Goal: Task Accomplishment & Management: Manage account settings

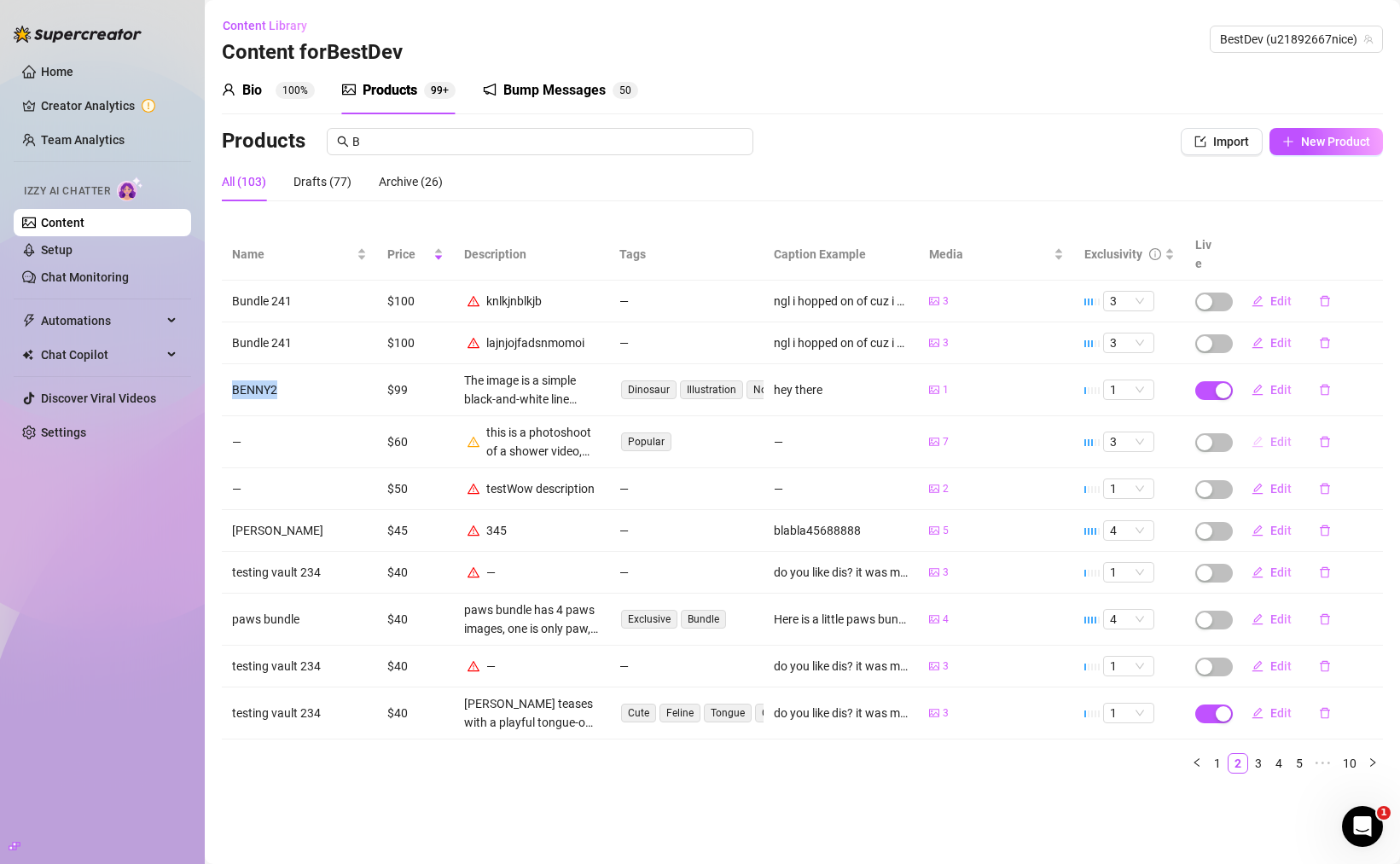
click at [1269, 428] on button "Edit" at bounding box center [1271, 442] width 67 height 27
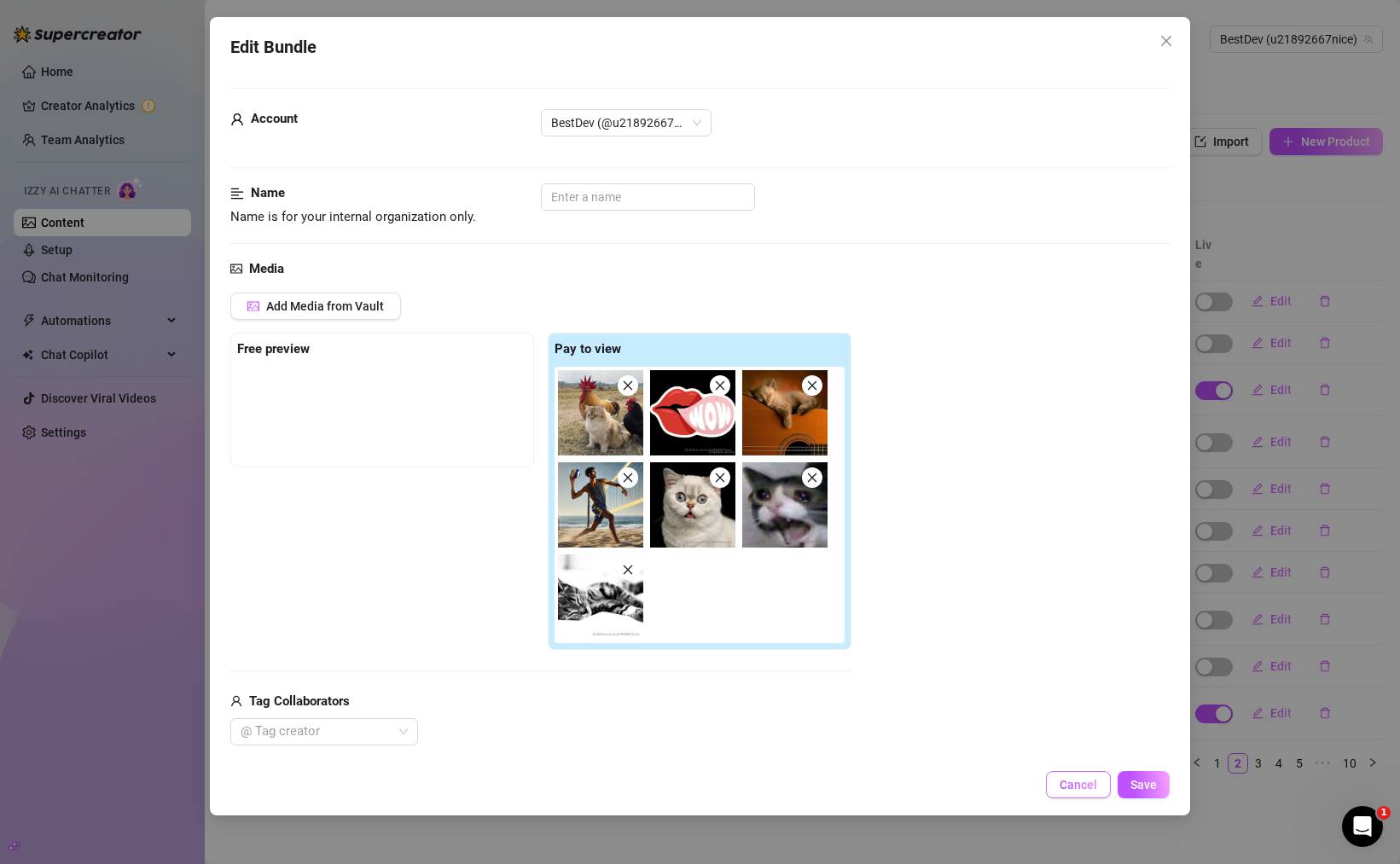
click at [1057, 788] on button "Cancel" at bounding box center [1077, 784] width 64 height 27
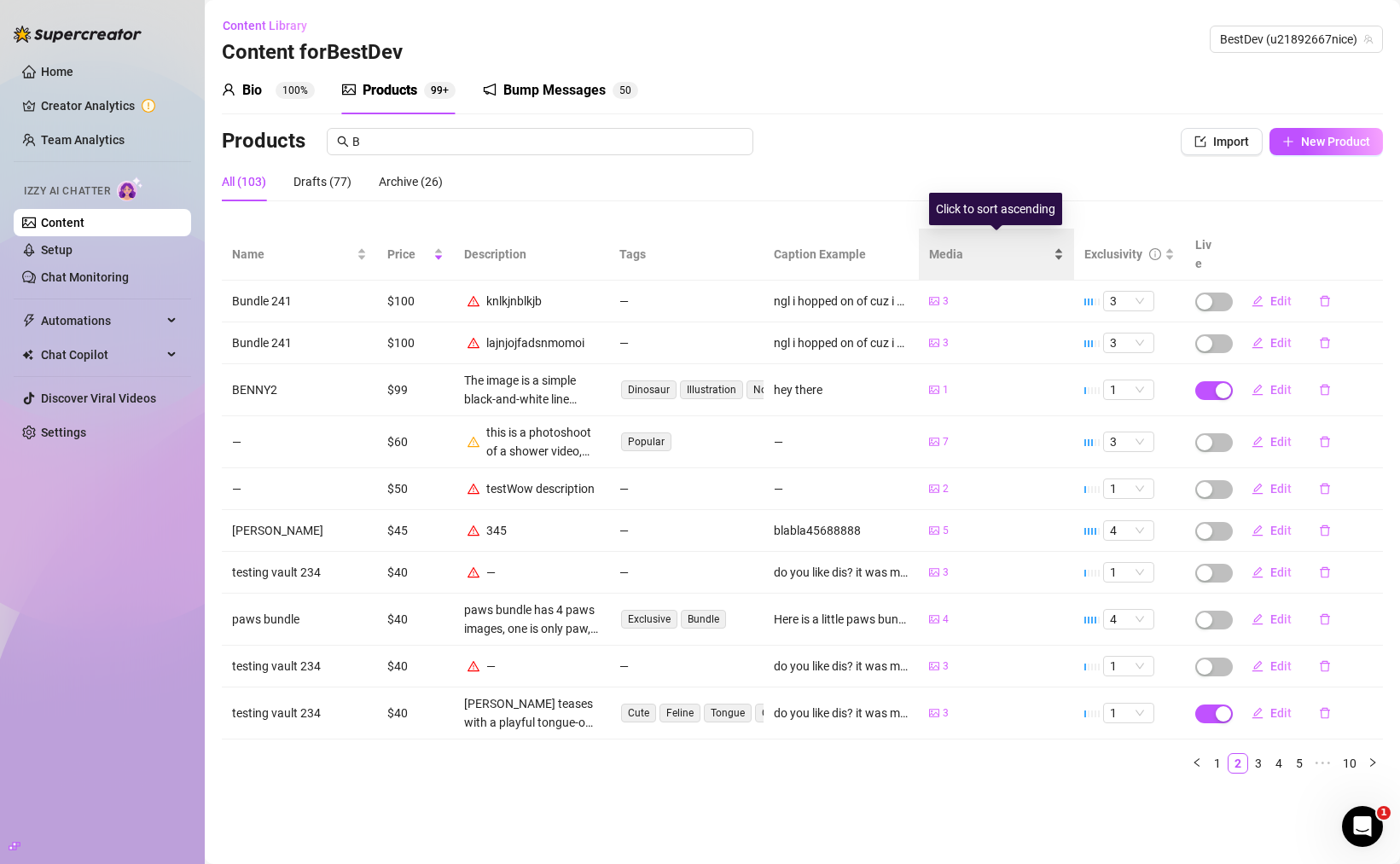
click at [1036, 248] on span "Media" at bounding box center [989, 254] width 122 height 19
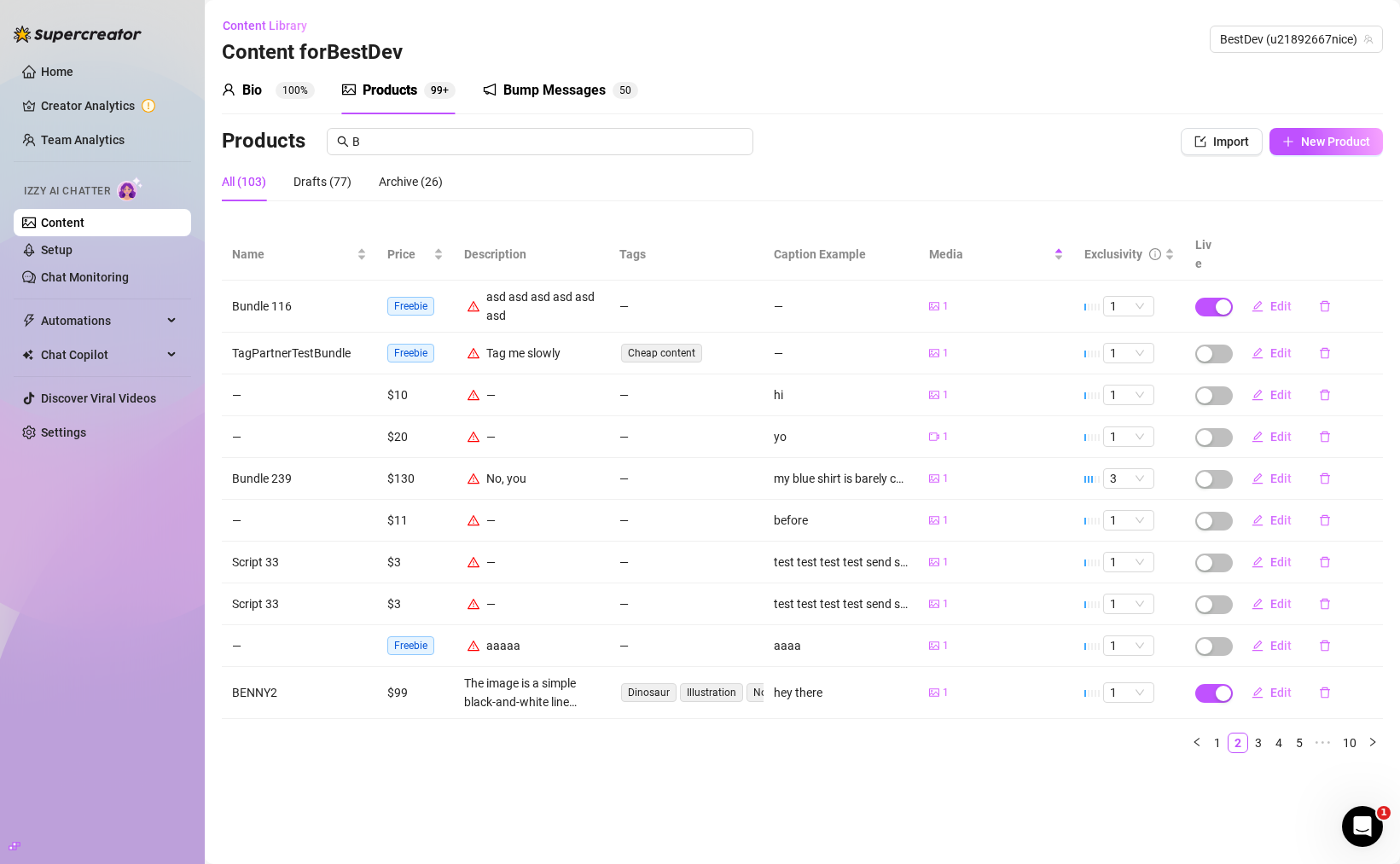
click at [287, 287] on td "Bundle 116" at bounding box center [299, 306] width 155 height 52
copy td "Bundle 116"
click at [1285, 513] on span "Edit" at bounding box center [1281, 519] width 22 height 14
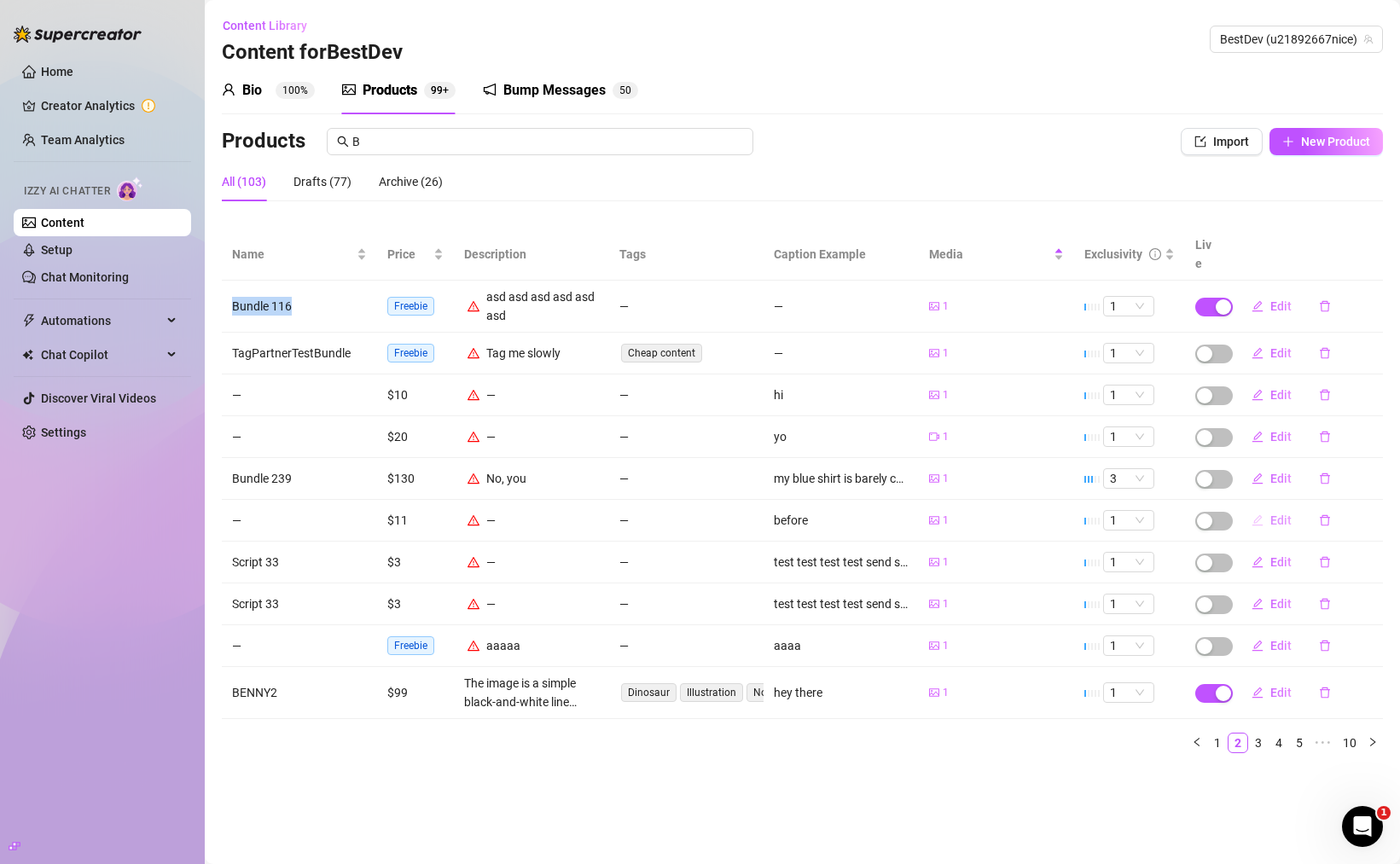
type textarea "before"
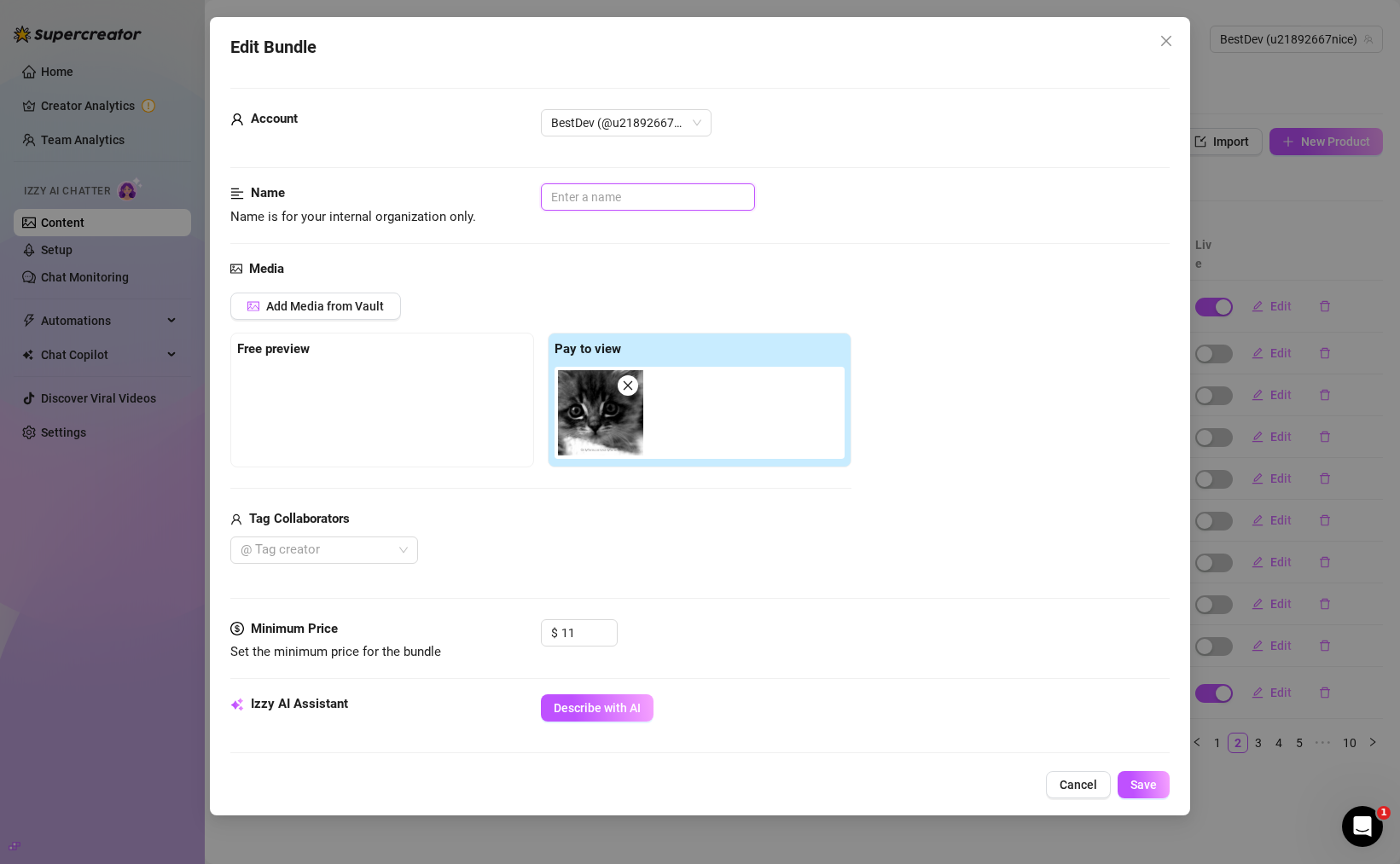
click at [580, 198] on input "text" at bounding box center [647, 197] width 214 height 27
type input "NANA"
click at [1142, 789] on span "Save" at bounding box center [1142, 784] width 26 height 14
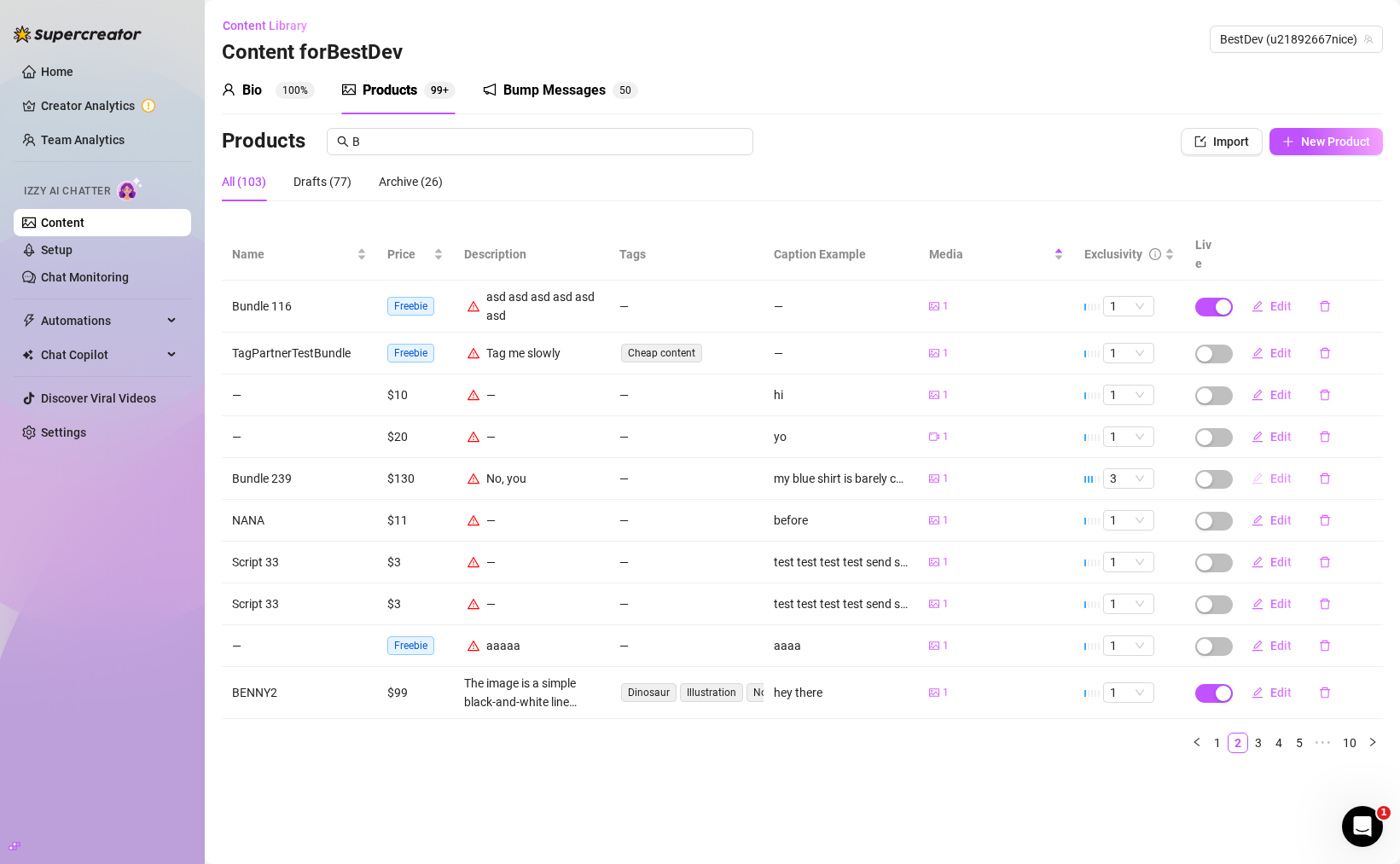
click at [1267, 465] on button "Edit" at bounding box center [1271, 479] width 67 height 27
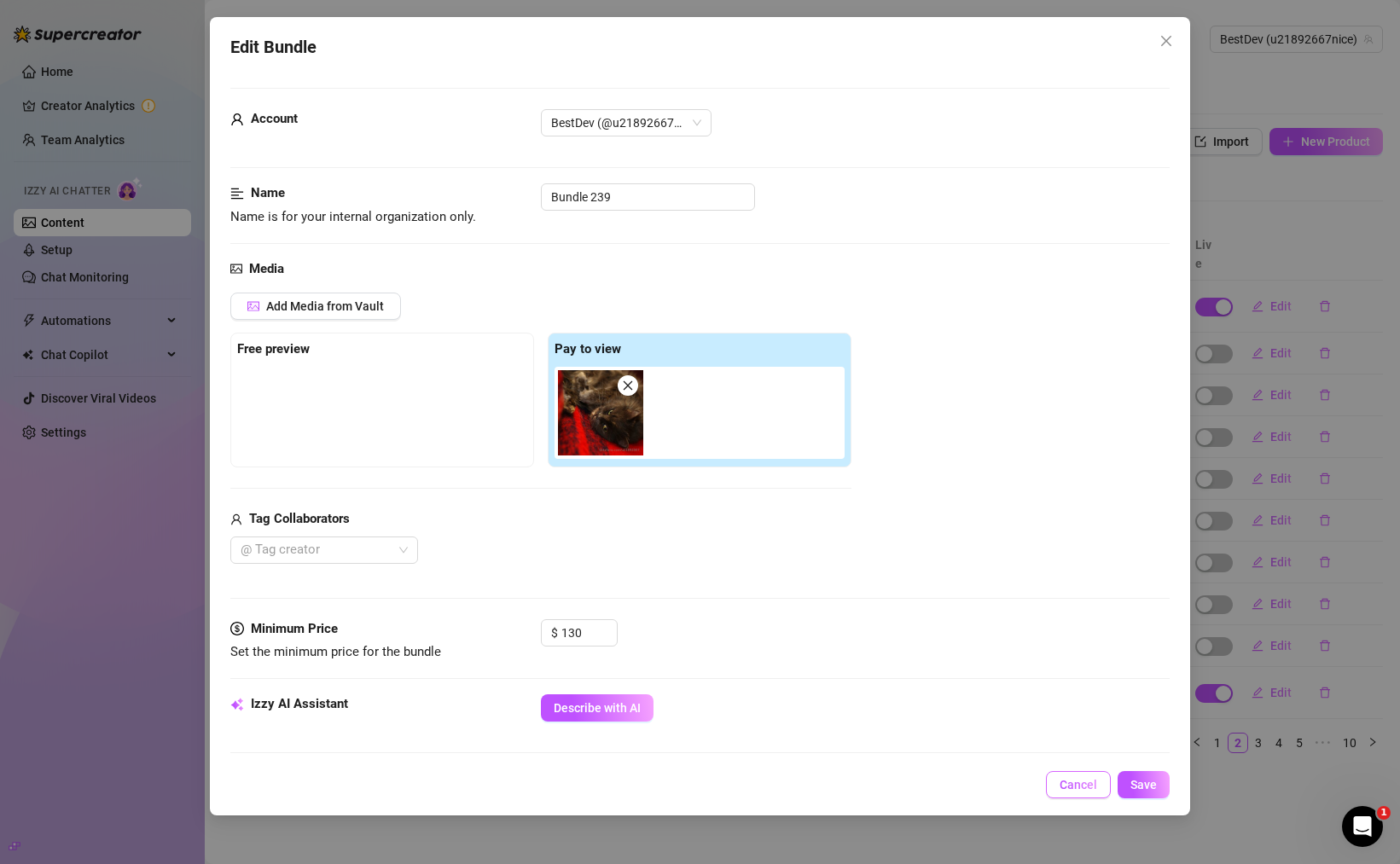
click at [1058, 791] on button "Cancel" at bounding box center [1077, 784] width 64 height 27
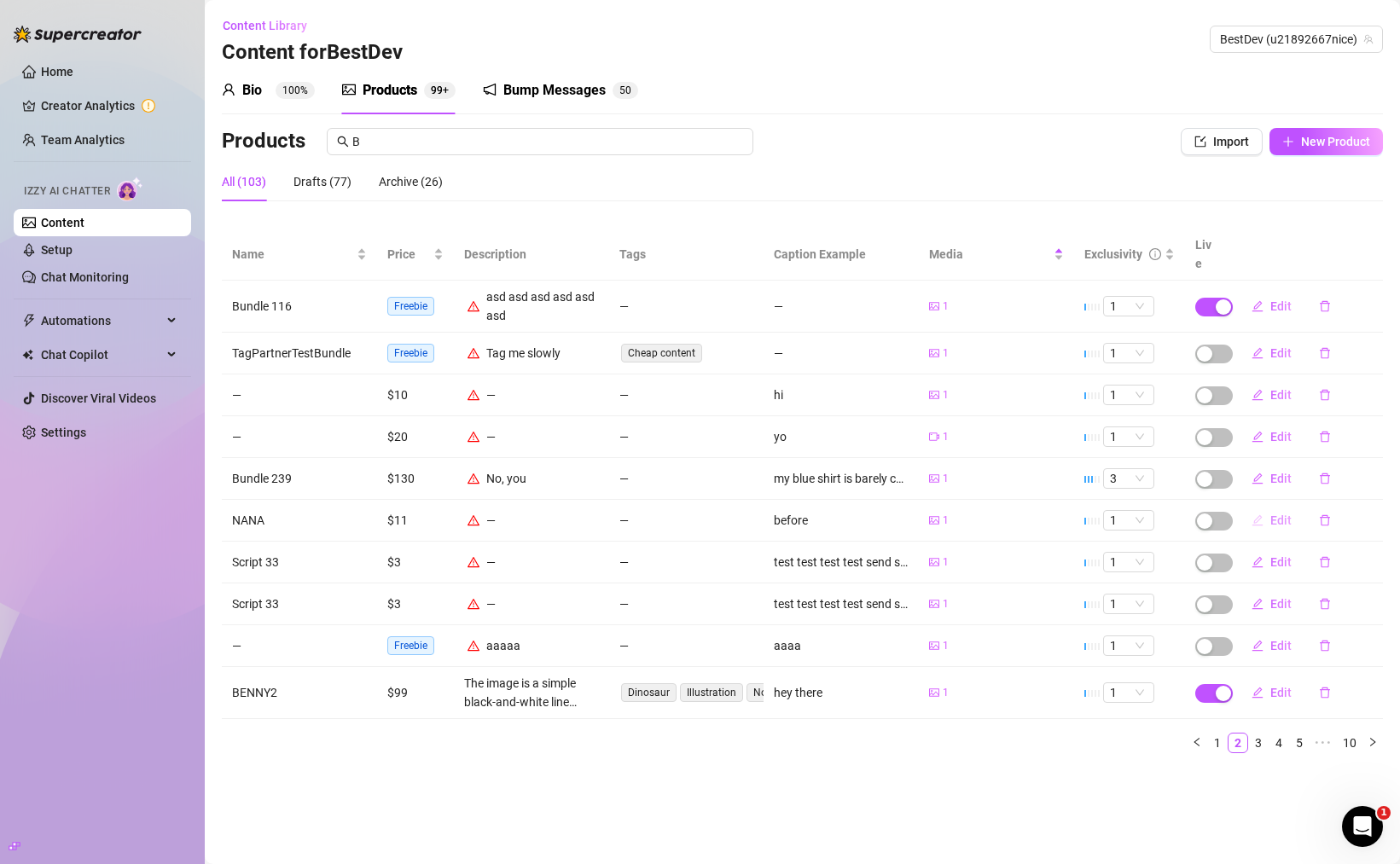
click at [1272, 513] on span "Edit" at bounding box center [1281, 519] width 22 height 14
type textarea "before"
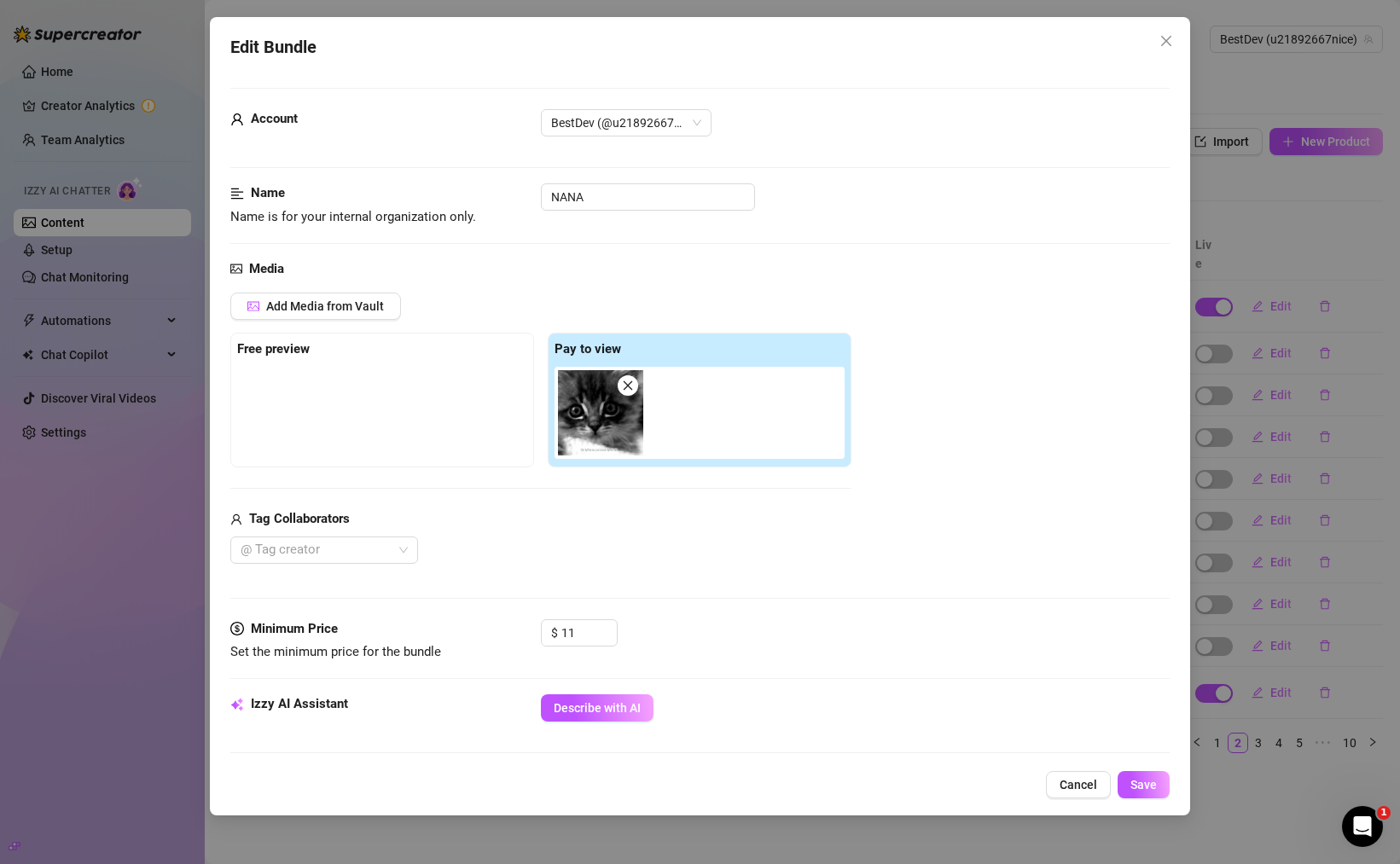
click at [626, 390] on icon "close" at bounding box center [627, 385] width 12 height 12
type input "0"
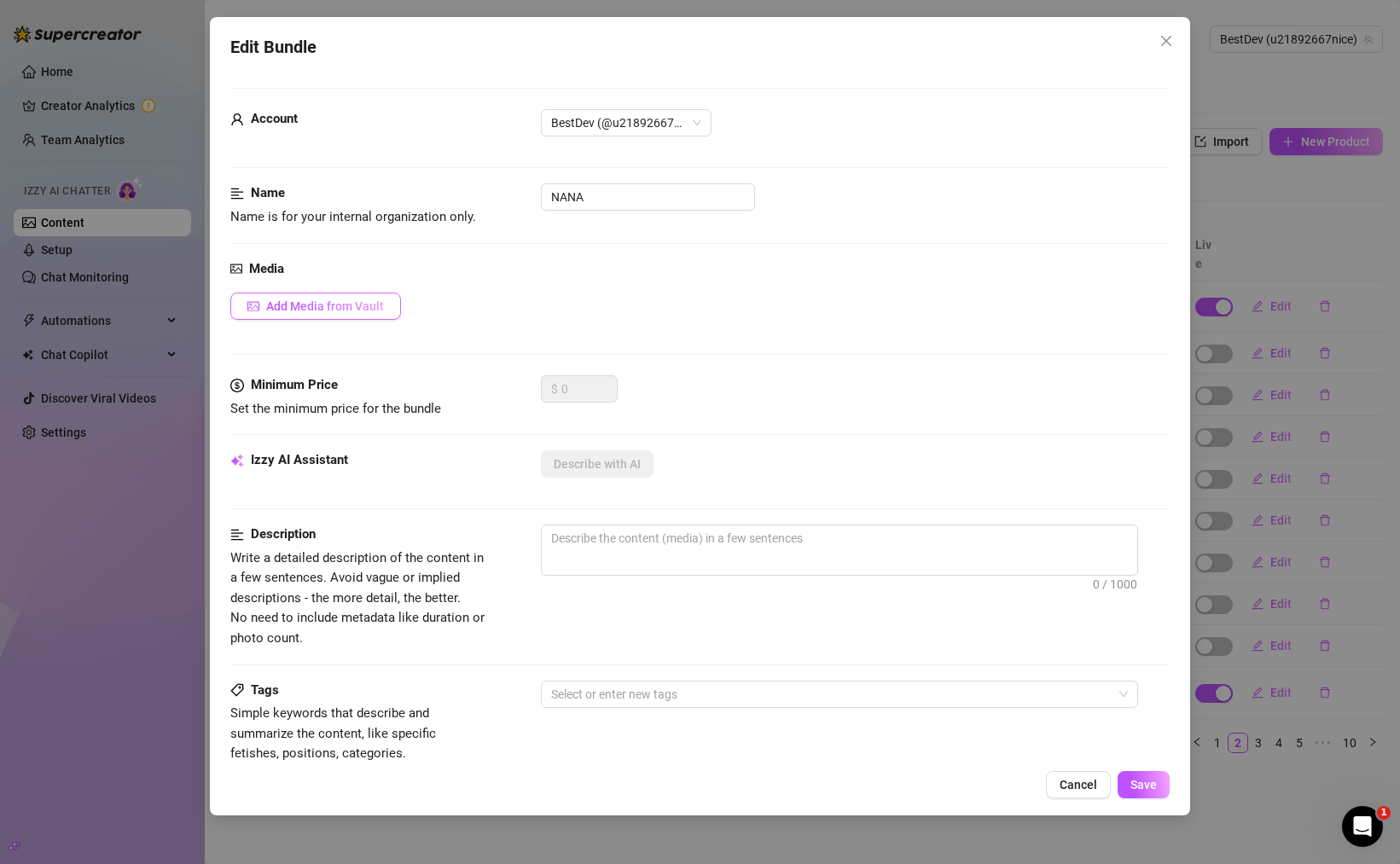
click at [379, 309] on span "Add Media from Vault" at bounding box center [325, 306] width 118 height 14
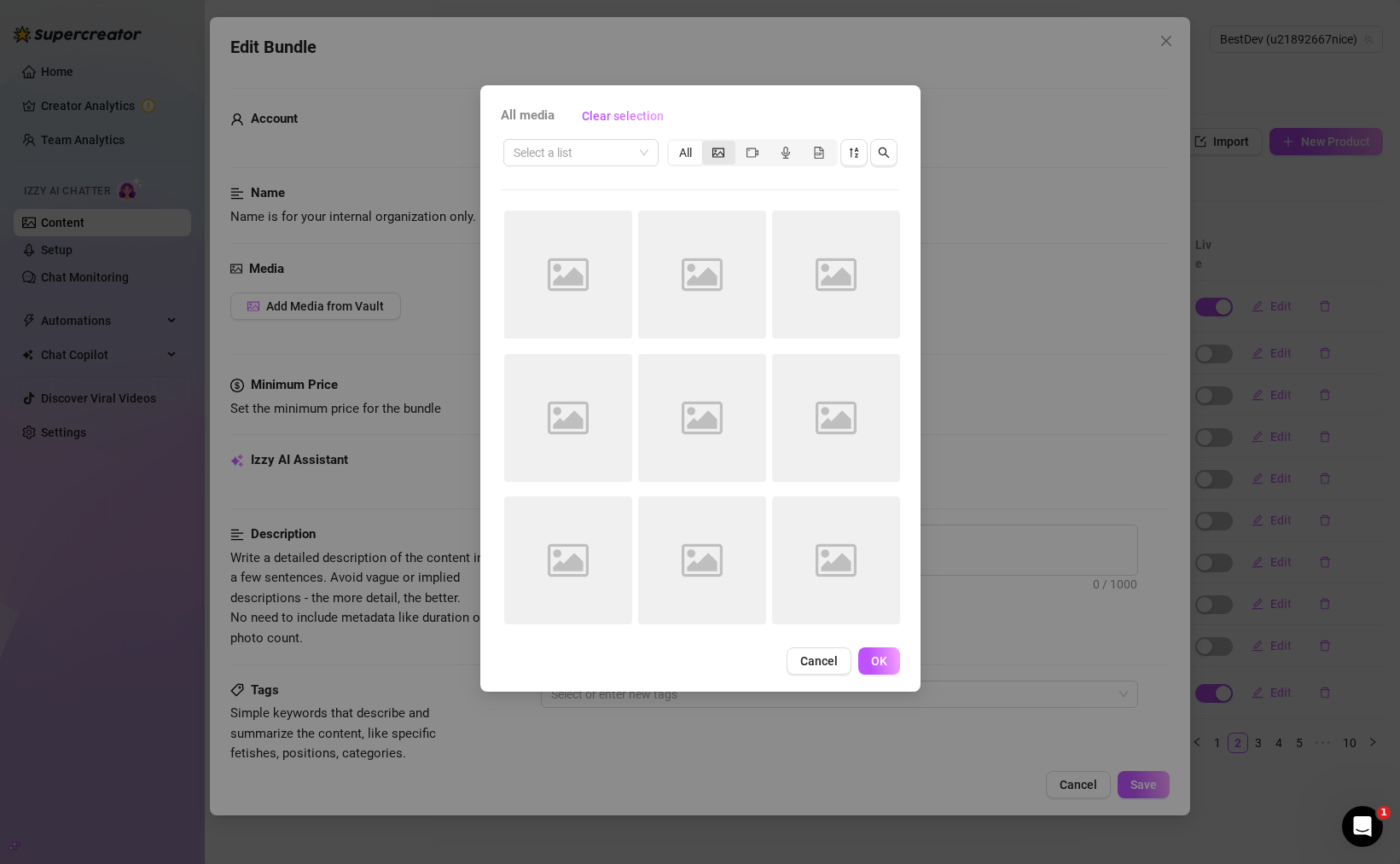
click at [715, 154] on icon "picture" at bounding box center [717, 152] width 12 height 12
click at [706, 143] on input "segmented control" at bounding box center [706, 143] width 0 height 0
click at [889, 156] on button "button" at bounding box center [883, 152] width 27 height 27
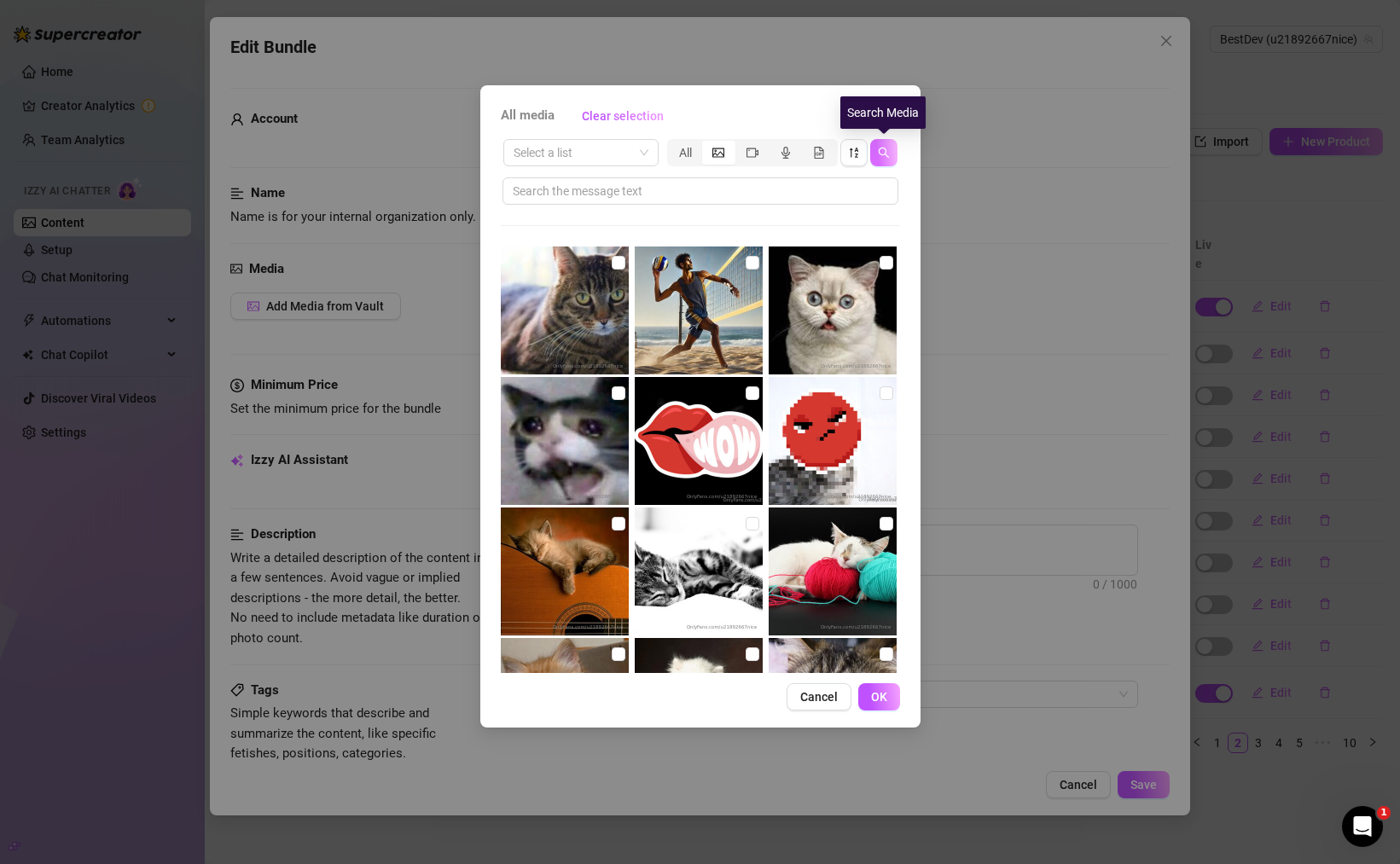
click at [886, 155] on icon "search" at bounding box center [883, 152] width 12 height 12
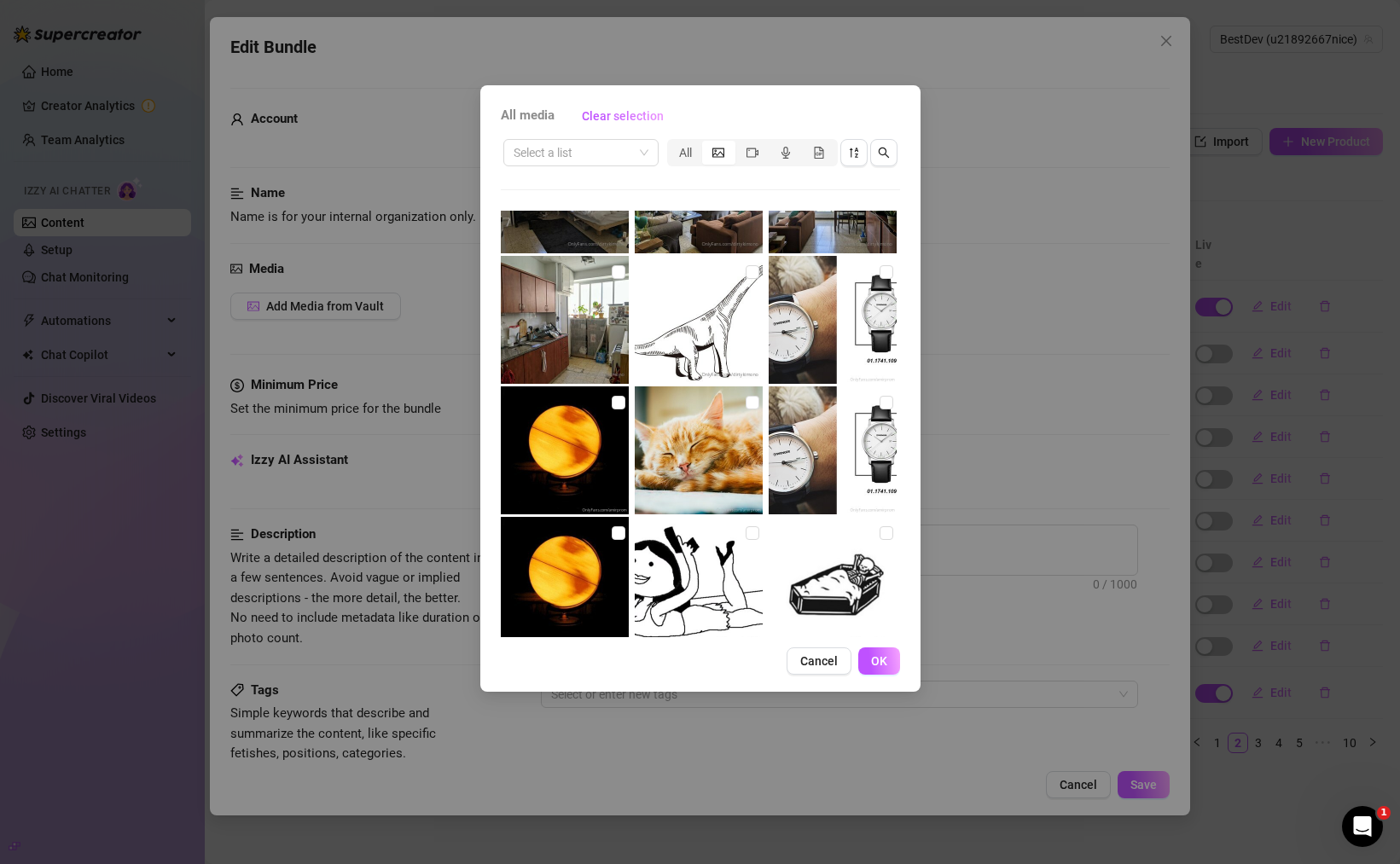
scroll to position [7296, 0]
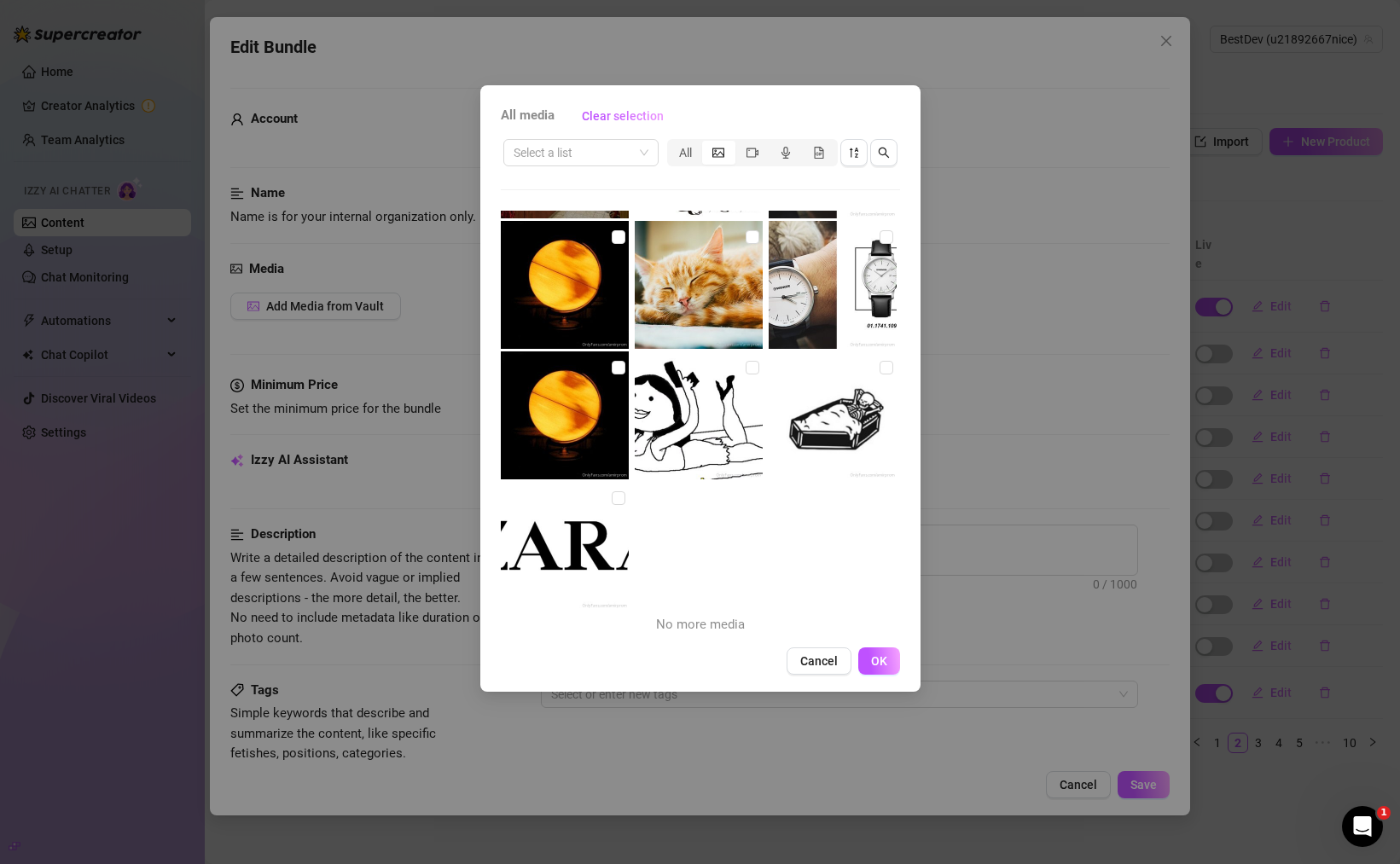
click at [675, 421] on img at bounding box center [698, 415] width 128 height 128
click at [745, 365] on input "checkbox" at bounding box center [752, 367] width 14 height 14
checkbox input "true"
click at [879, 659] on span "OK" at bounding box center [879, 660] width 16 height 14
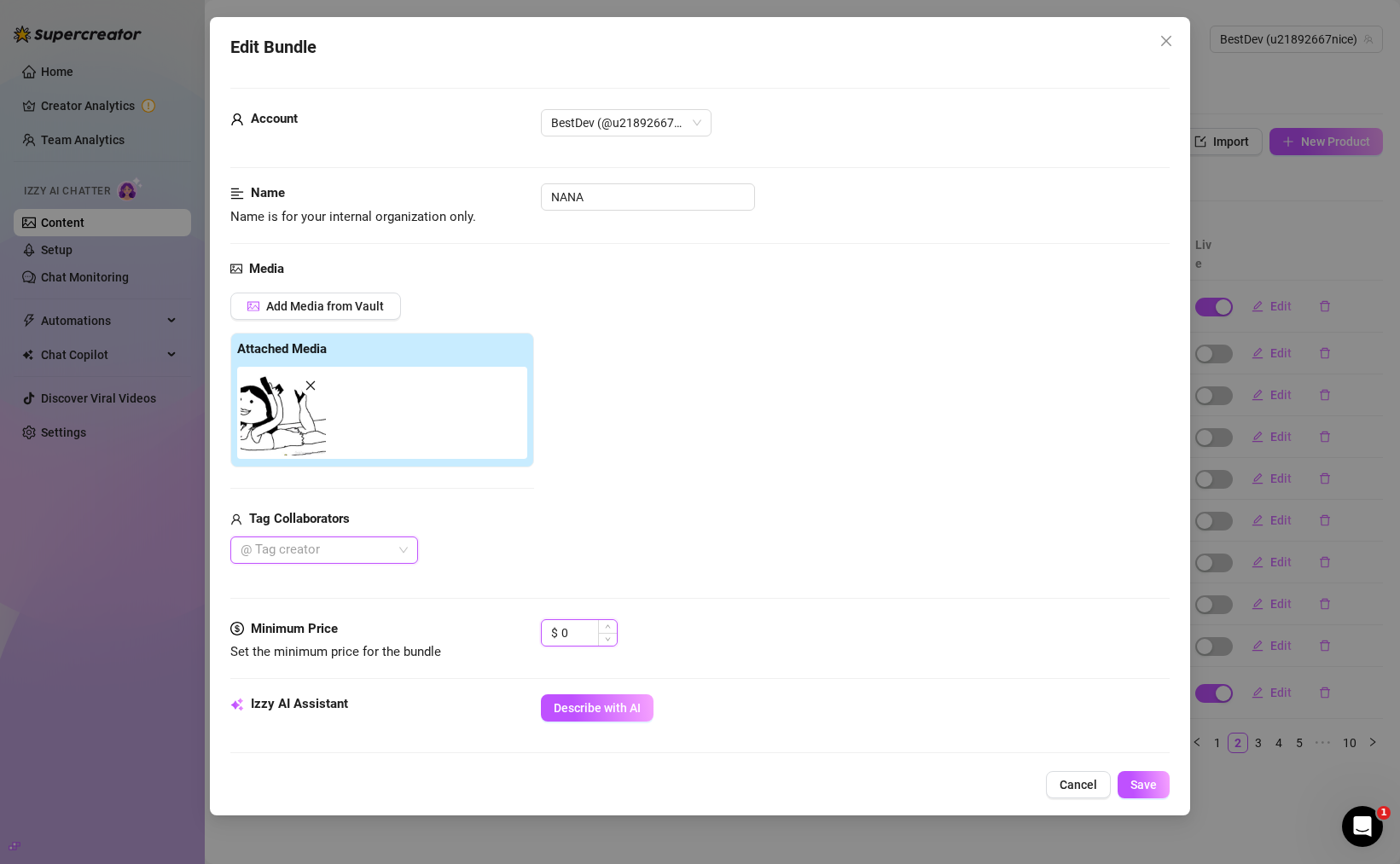
click at [587, 636] on input "0" at bounding box center [588, 633] width 55 height 25
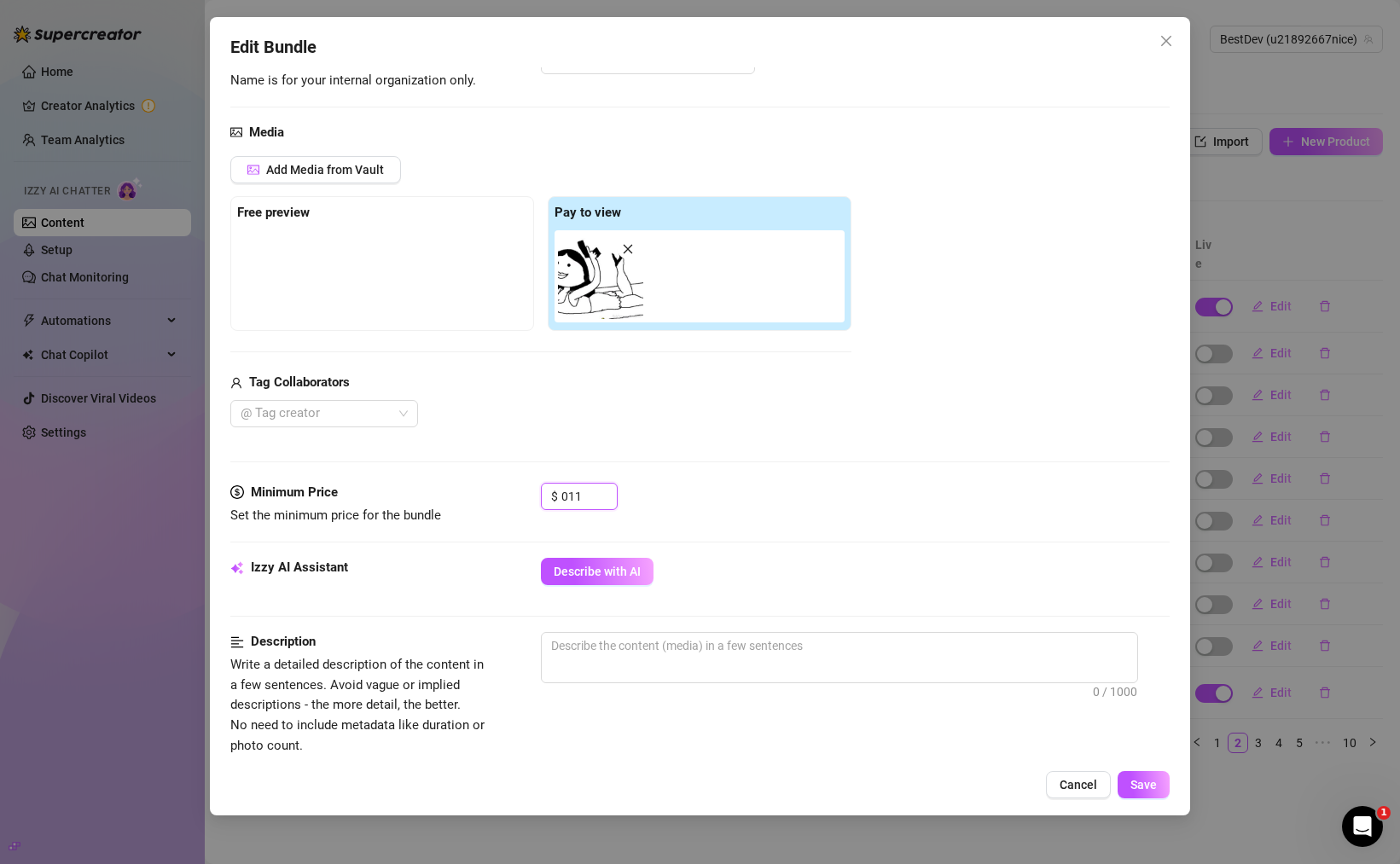
scroll to position [205, 0]
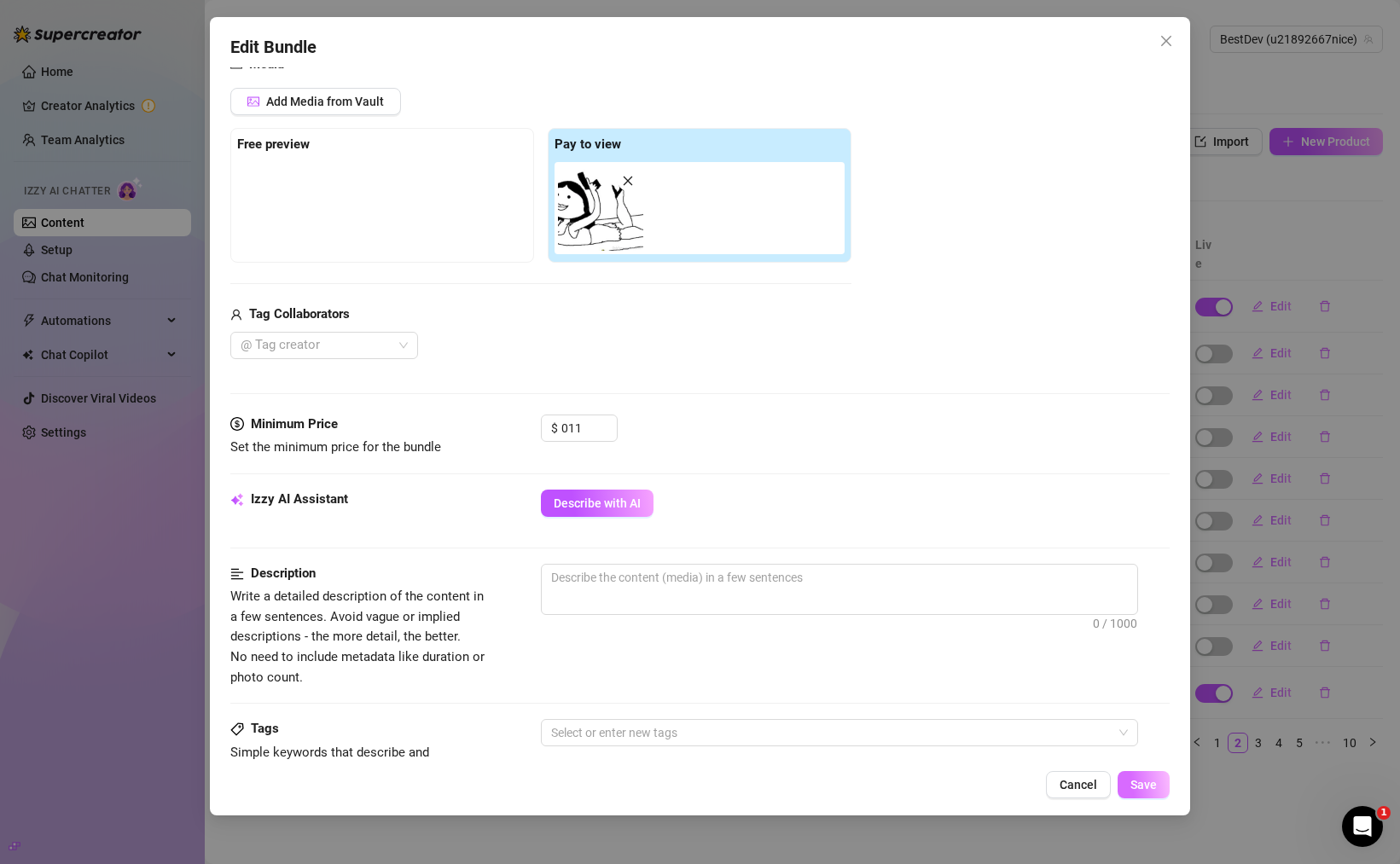
type input "11"
click at [1131, 784] on span "Save" at bounding box center [1142, 784] width 26 height 14
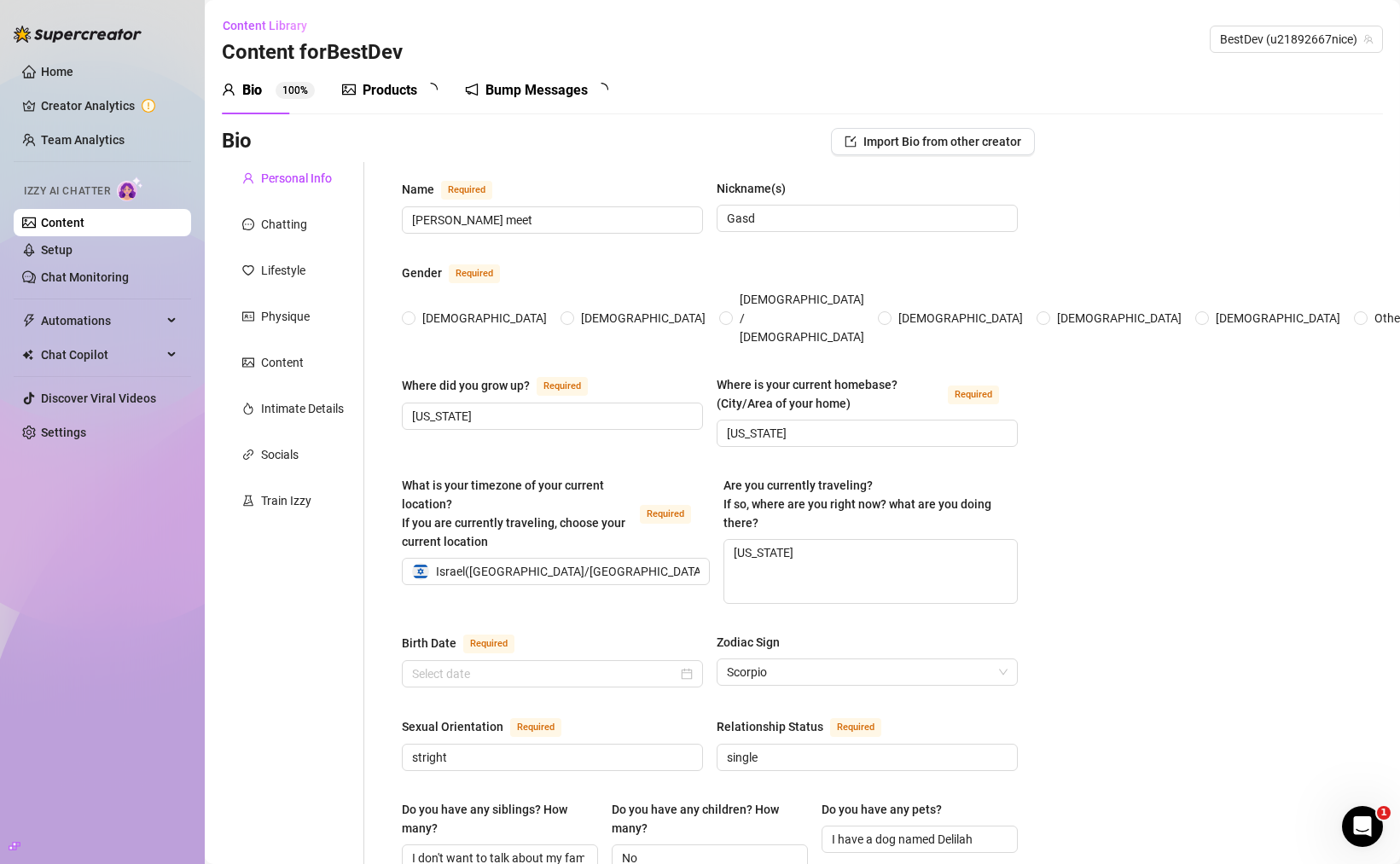
radio input "true"
type input "[DATE]"
